Goal: Task Accomplishment & Management: Manage account settings

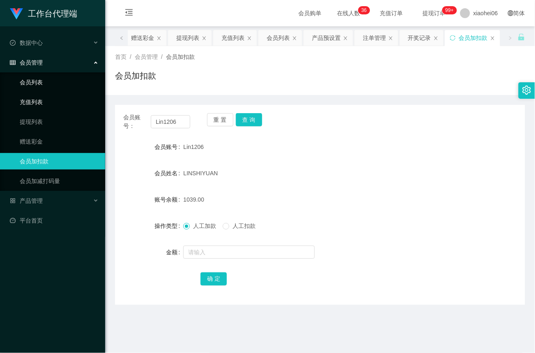
drag, startPoint x: 36, startPoint y: 74, endPoint x: 103, endPoint y: 96, distance: 70.1
click at [36, 74] on link "会员列表" at bounding box center [59, 82] width 79 height 16
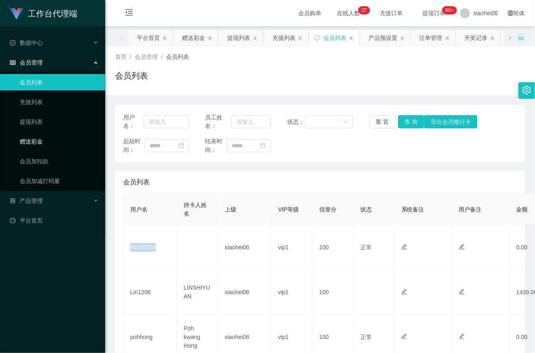
click at [40, 140] on link "赠送彩金" at bounding box center [59, 141] width 79 height 16
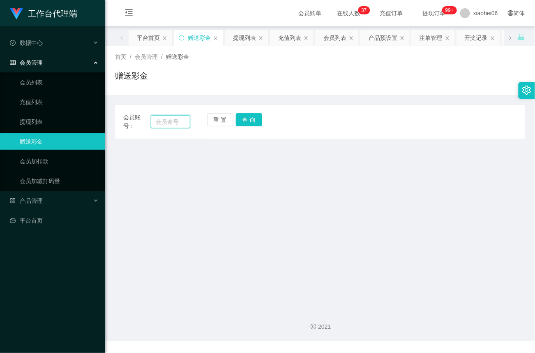
click at [170, 121] on input "text" at bounding box center [170, 121] width 39 height 13
paste input "96506156"
type input "96506156"
click at [255, 124] on button "查 询" at bounding box center [249, 119] width 26 height 13
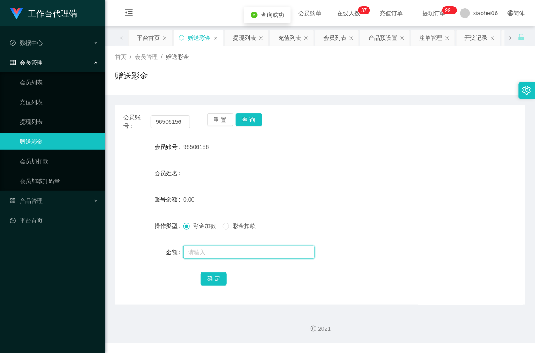
click at [218, 246] on input "text" at bounding box center [249, 251] width 132 height 13
type input "100"
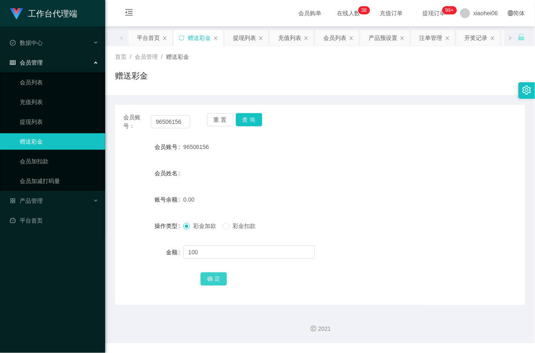
click at [215, 280] on button "确 定" at bounding box center [214, 278] width 26 height 13
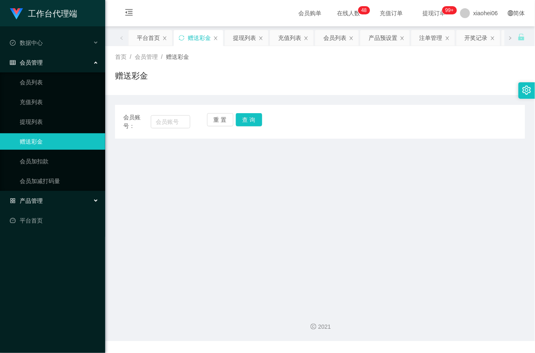
click at [35, 198] on span "产品管理" at bounding box center [26, 200] width 33 height 7
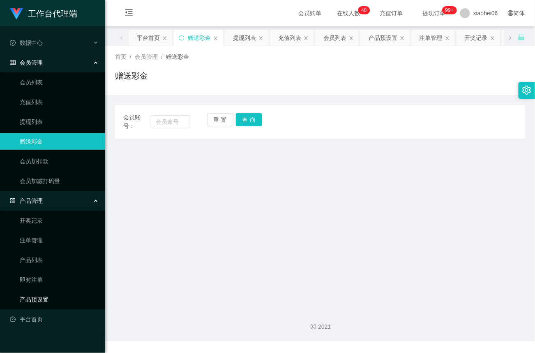
click at [40, 299] on link "产品预设置" at bounding box center [59, 299] width 79 height 16
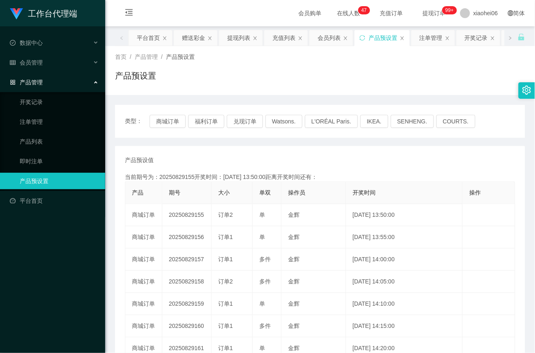
click at [193, 215] on td "20250829155" at bounding box center [186, 215] width 49 height 22
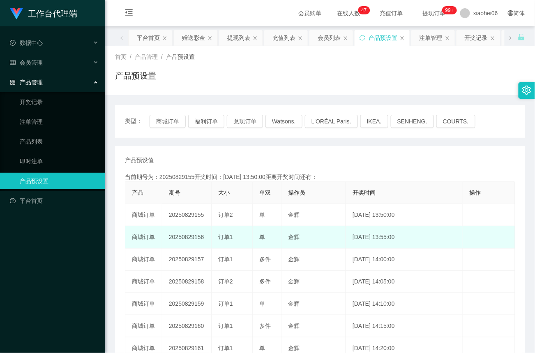
drag, startPoint x: 0, startPoint y: 0, endPoint x: 301, endPoint y: 235, distance: 382.0
click at [316, 239] on td "金辉" at bounding box center [314, 237] width 65 height 22
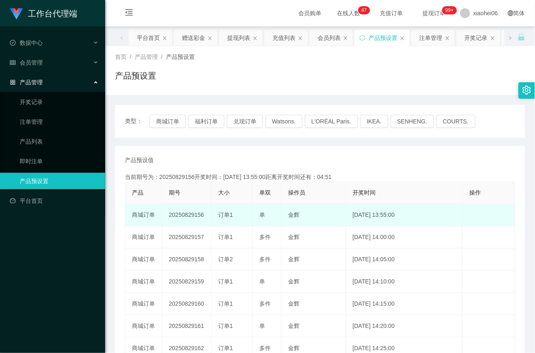
click at [184, 216] on td "20250829156" at bounding box center [186, 215] width 49 height 22
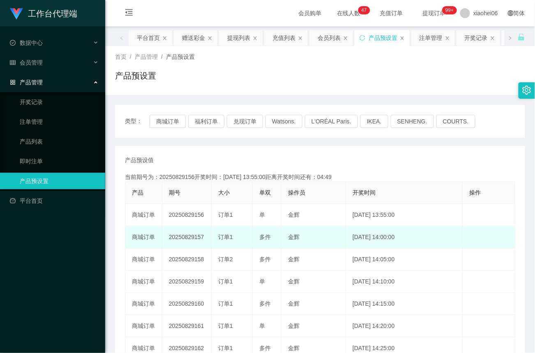
copy td "20250829156"
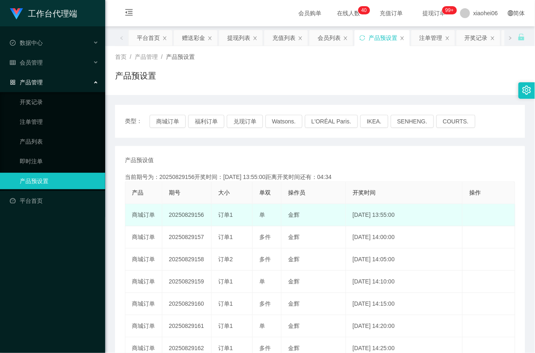
click at [190, 213] on td "20250829156" at bounding box center [186, 215] width 49 height 22
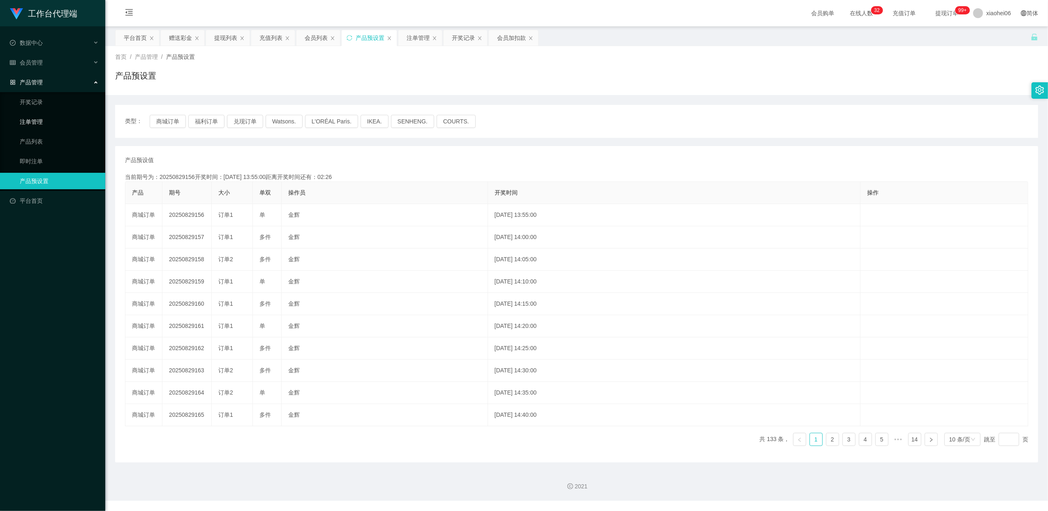
click at [29, 116] on link "注单管理" at bounding box center [59, 121] width 79 height 16
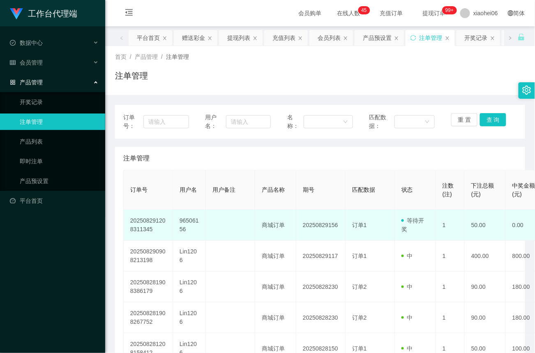
click at [188, 221] on td "96506156" at bounding box center [189, 225] width 33 height 31
copy td "96506156"
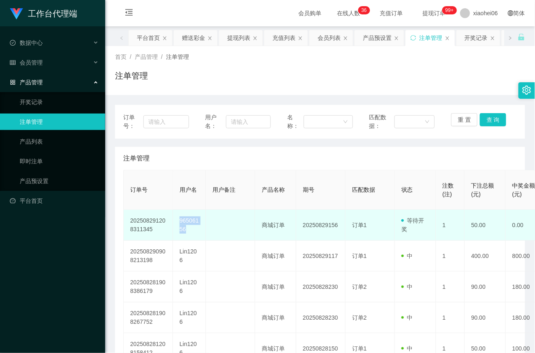
click at [188, 221] on td "96506156" at bounding box center [189, 225] width 33 height 31
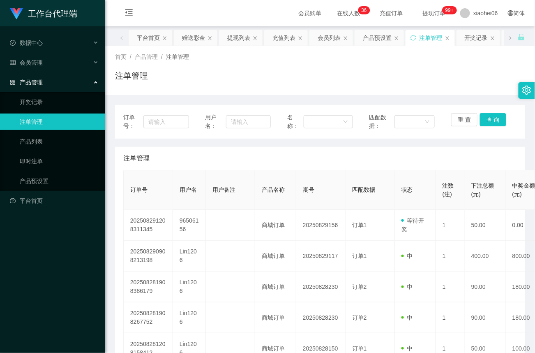
click at [46, 74] on div "产品管理" at bounding box center [52, 82] width 105 height 16
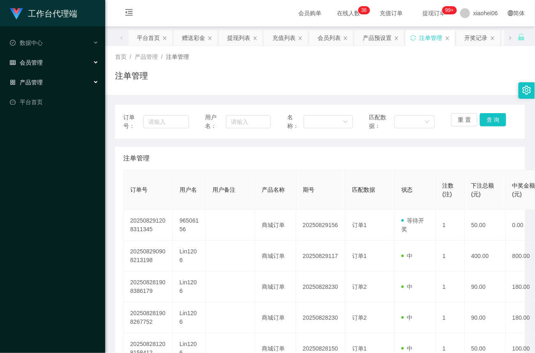
click at [45, 58] on div "会员管理" at bounding box center [52, 62] width 105 height 16
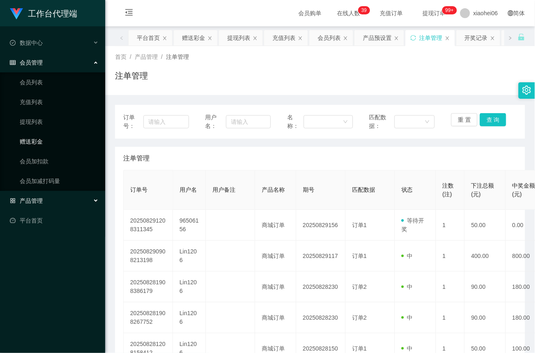
click at [39, 138] on link "赠送彩金" at bounding box center [59, 141] width 79 height 16
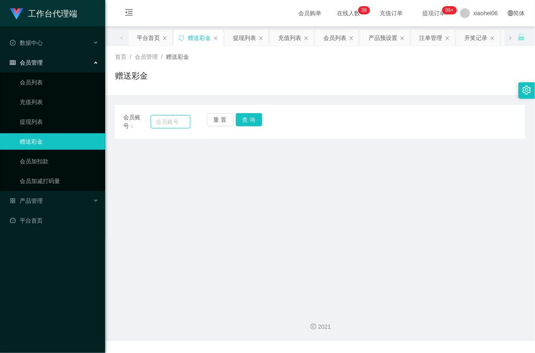
click at [170, 120] on input "text" at bounding box center [170, 121] width 39 height 13
paste input "96506156"
type input "96506156"
click at [247, 120] on button "查 询" at bounding box center [249, 119] width 26 height 13
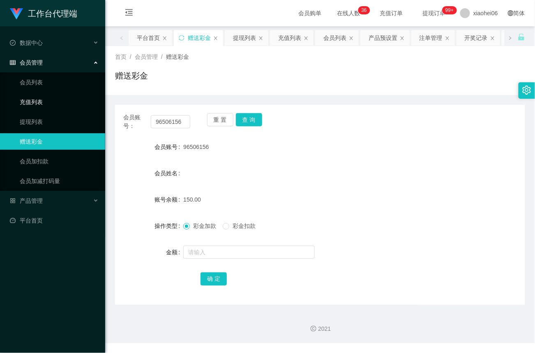
click at [36, 99] on link "充值列表" at bounding box center [59, 102] width 79 height 16
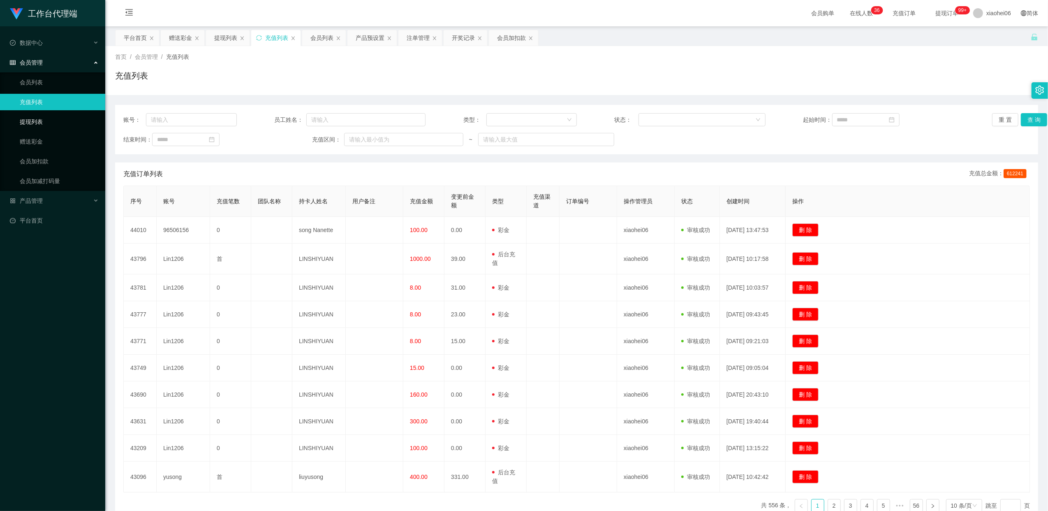
drag, startPoint x: 35, startPoint y: 118, endPoint x: 46, endPoint y: 117, distance: 11.1
click at [35, 118] on link "提现列表" at bounding box center [59, 121] width 79 height 16
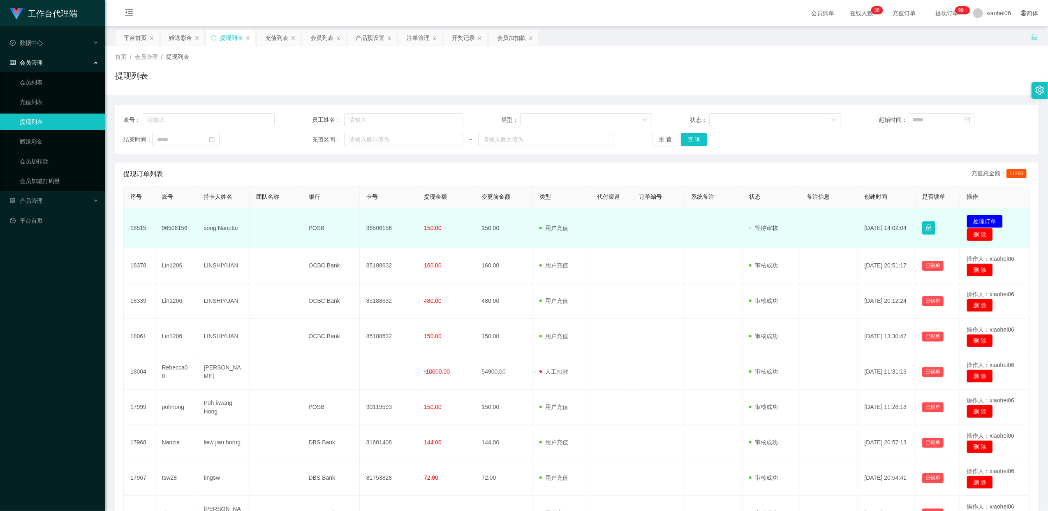
click at [384, 226] on td "96506156" at bounding box center [389, 228] width 58 height 40
copy td "96506156"
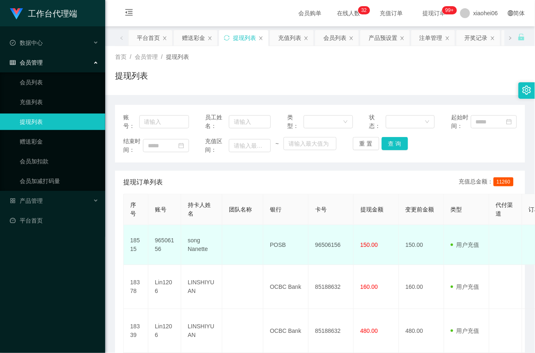
click at [277, 252] on td "POSB" at bounding box center [286, 245] width 45 height 40
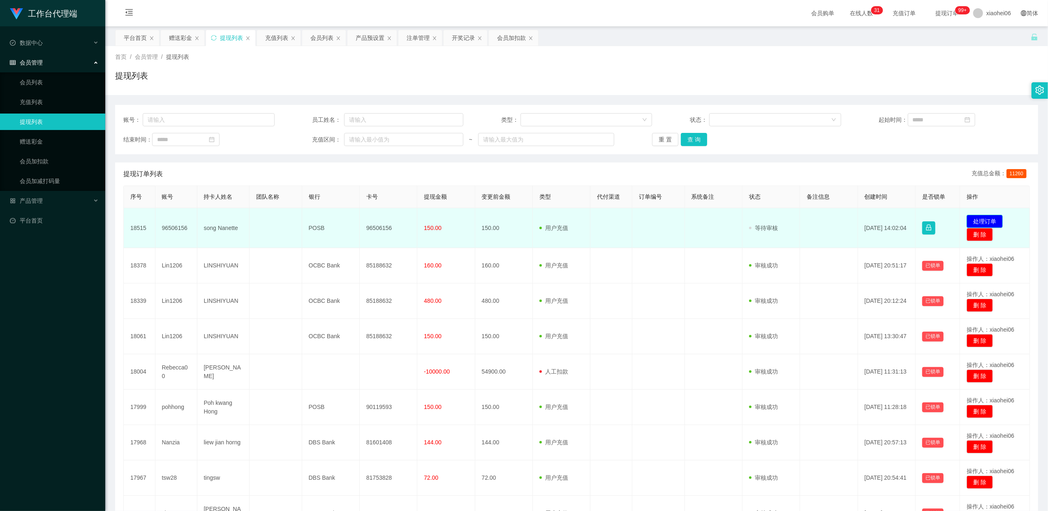
click at [535, 219] on button "处理订单" at bounding box center [985, 221] width 36 height 13
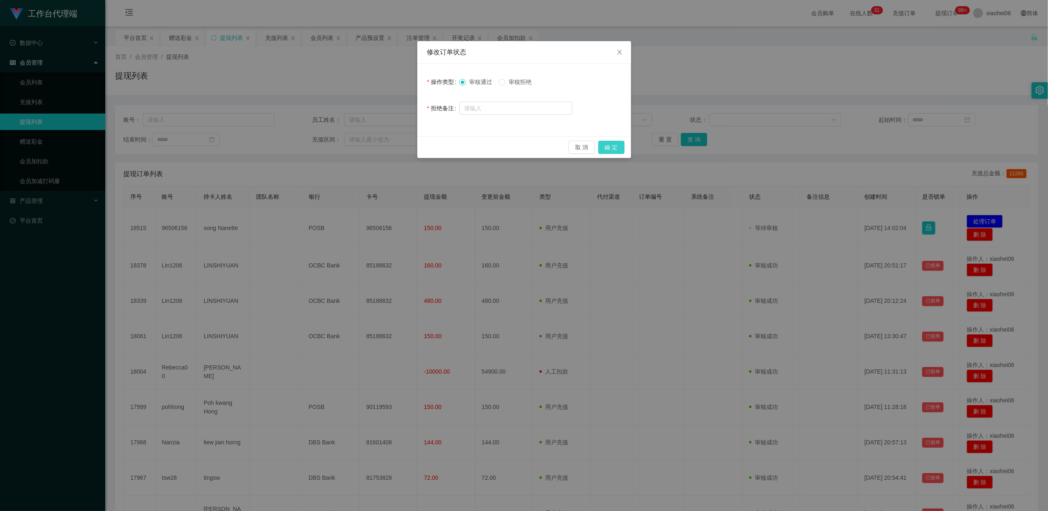
click at [535, 145] on button "确 定" at bounding box center [611, 147] width 26 height 13
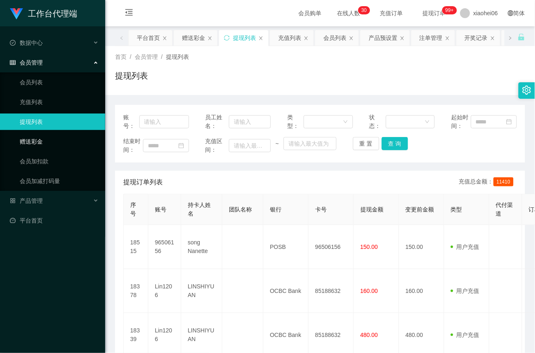
drag, startPoint x: 30, startPoint y: 142, endPoint x: 45, endPoint y: 137, distance: 15.2
click at [30, 142] on link "赠送彩金" at bounding box center [59, 141] width 79 height 16
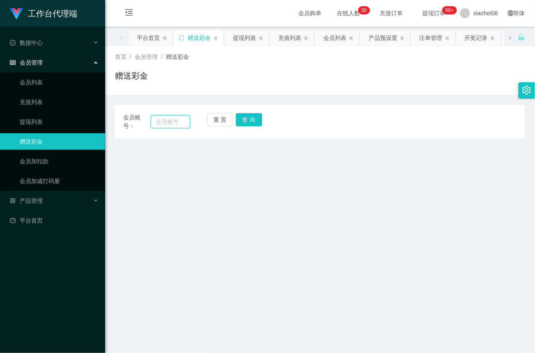
click at [170, 121] on input "text" at bounding box center [170, 121] width 39 height 13
paste input "96506156"
type input "96506156"
click at [244, 122] on button "查 询" at bounding box center [249, 119] width 26 height 13
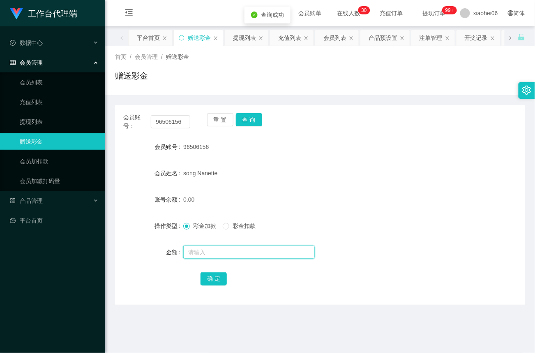
click at [200, 252] on input "text" at bounding box center [249, 251] width 132 height 13
type input "40"
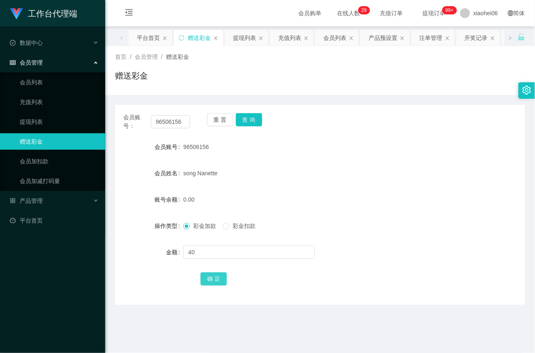
click at [216, 280] on button "确 定" at bounding box center [214, 278] width 26 height 13
drag, startPoint x: 44, startPoint y: 117, endPoint x: 46, endPoint y: 111, distance: 7.2
click at [44, 117] on link "提现列表" at bounding box center [59, 121] width 79 height 16
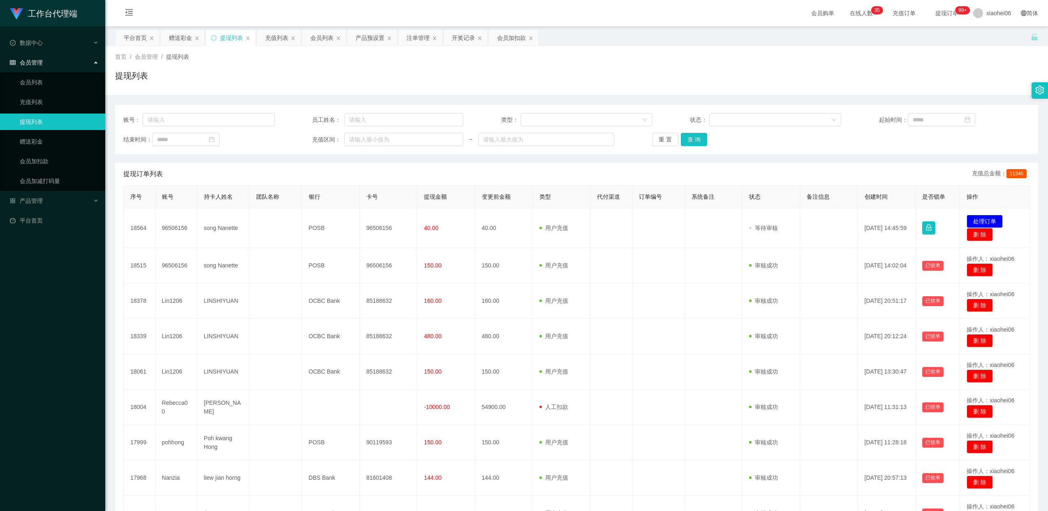
click at [387, 224] on td "96506156" at bounding box center [389, 228] width 58 height 40
